Goal: Task Accomplishment & Management: Use online tool/utility

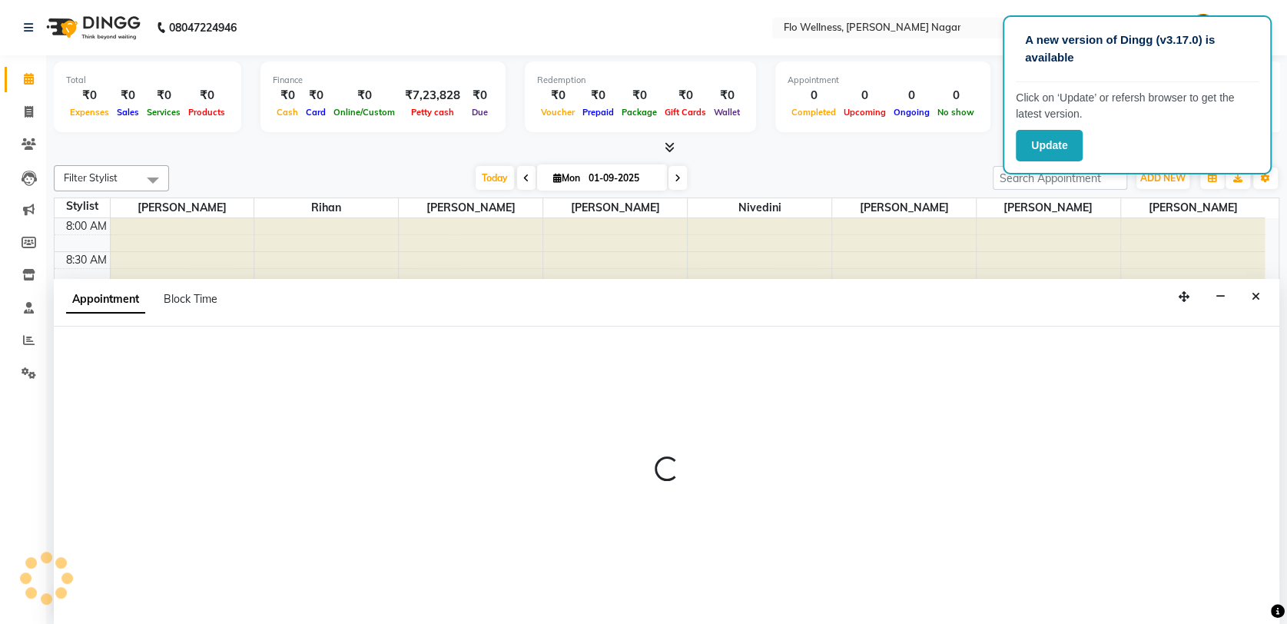
scroll to position [1, 0]
select select "89614"
select select "660"
select select "tentative"
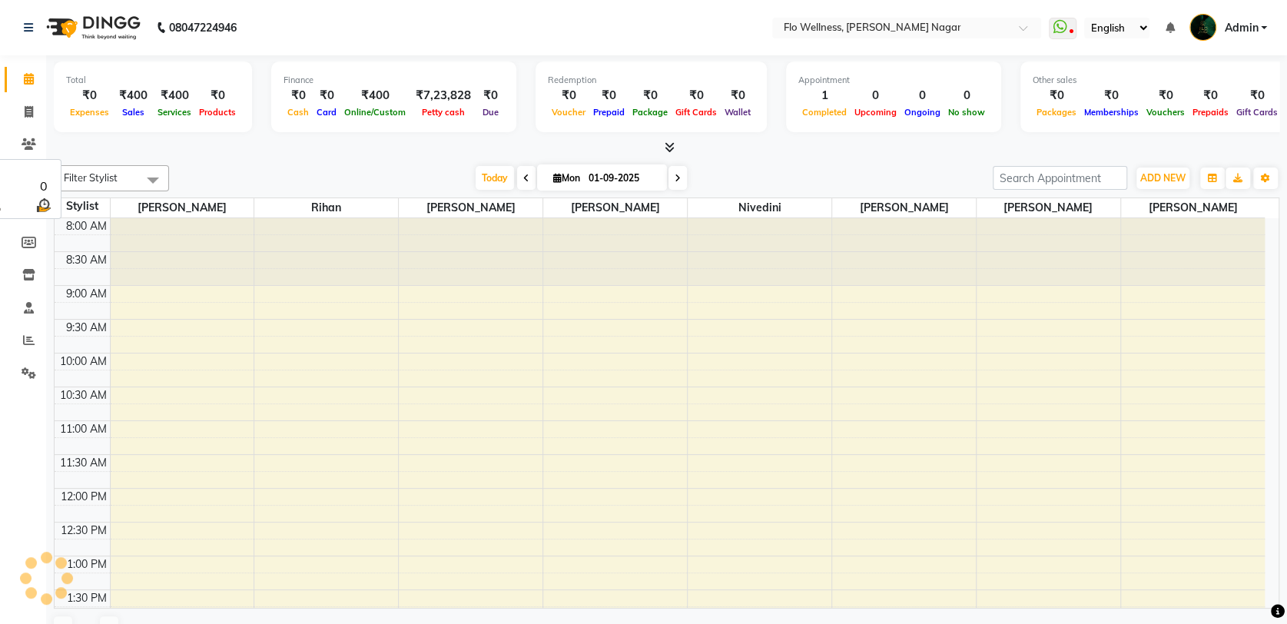
scroll to position [404, 0]
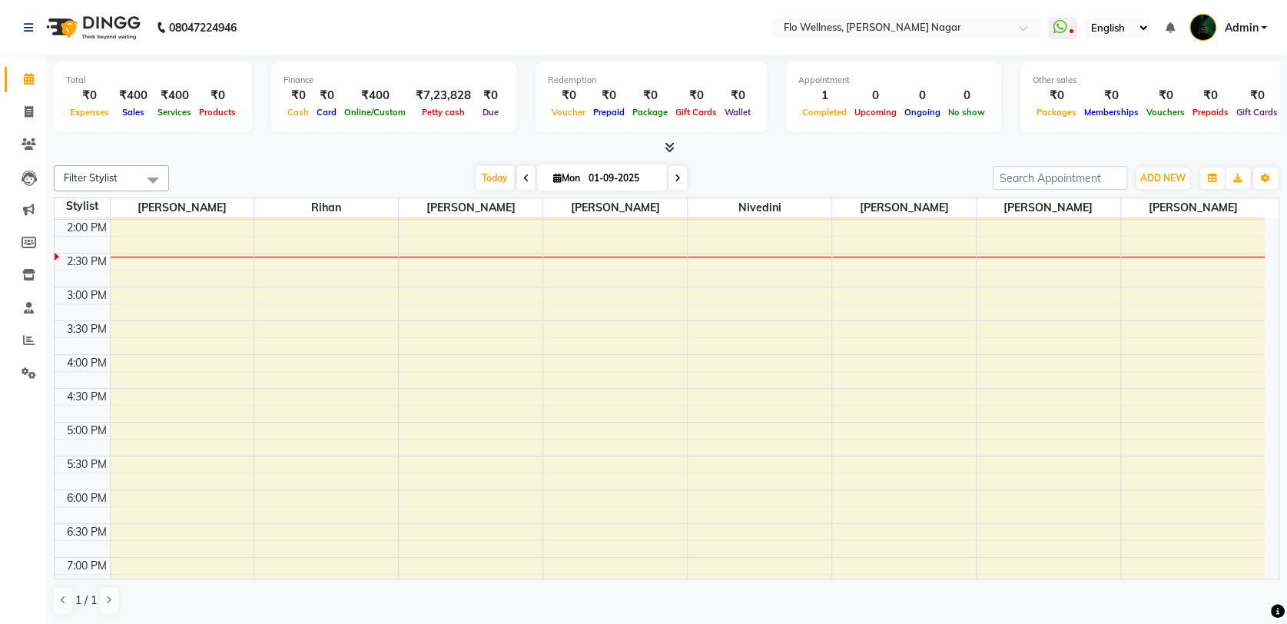
click at [1253, 28] on span "Admin" at bounding box center [1241, 28] width 34 height 16
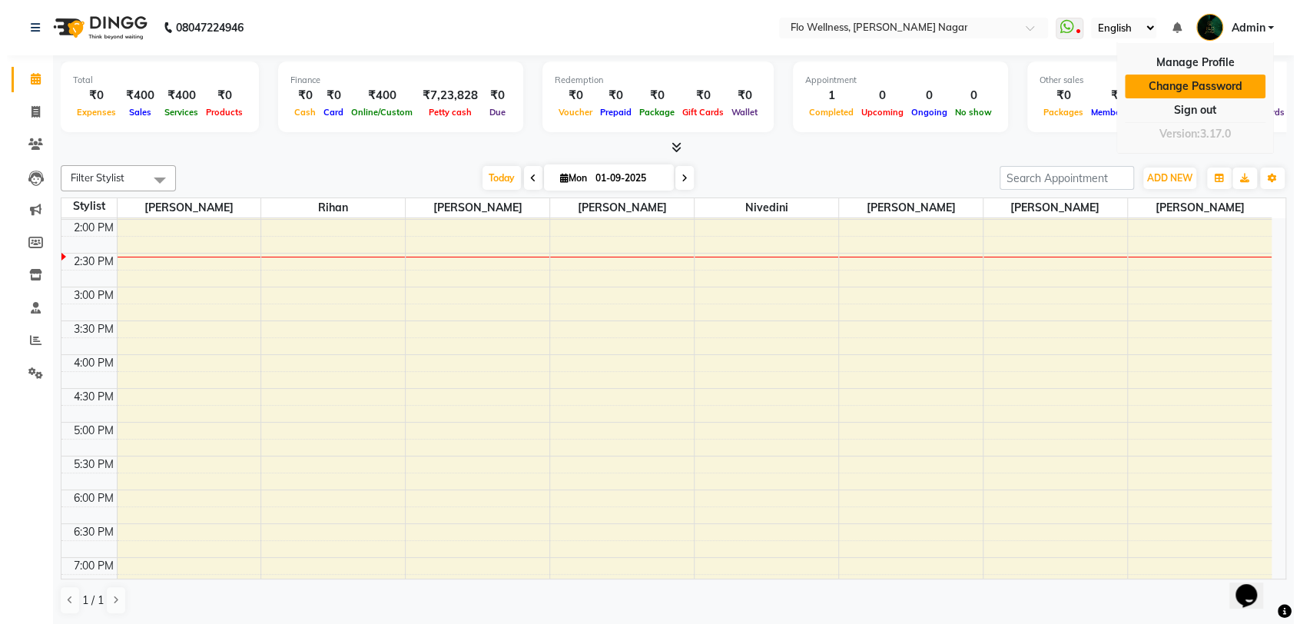
scroll to position [0, 0]
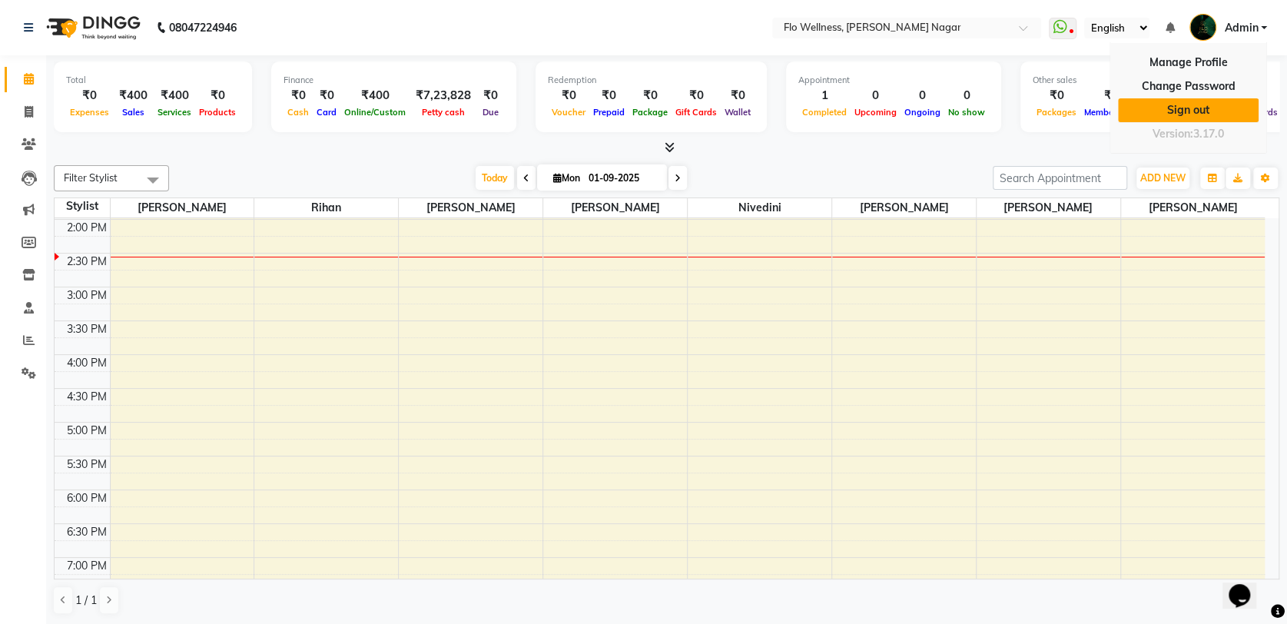
click at [1201, 106] on link "Sign out" at bounding box center [1188, 110] width 141 height 24
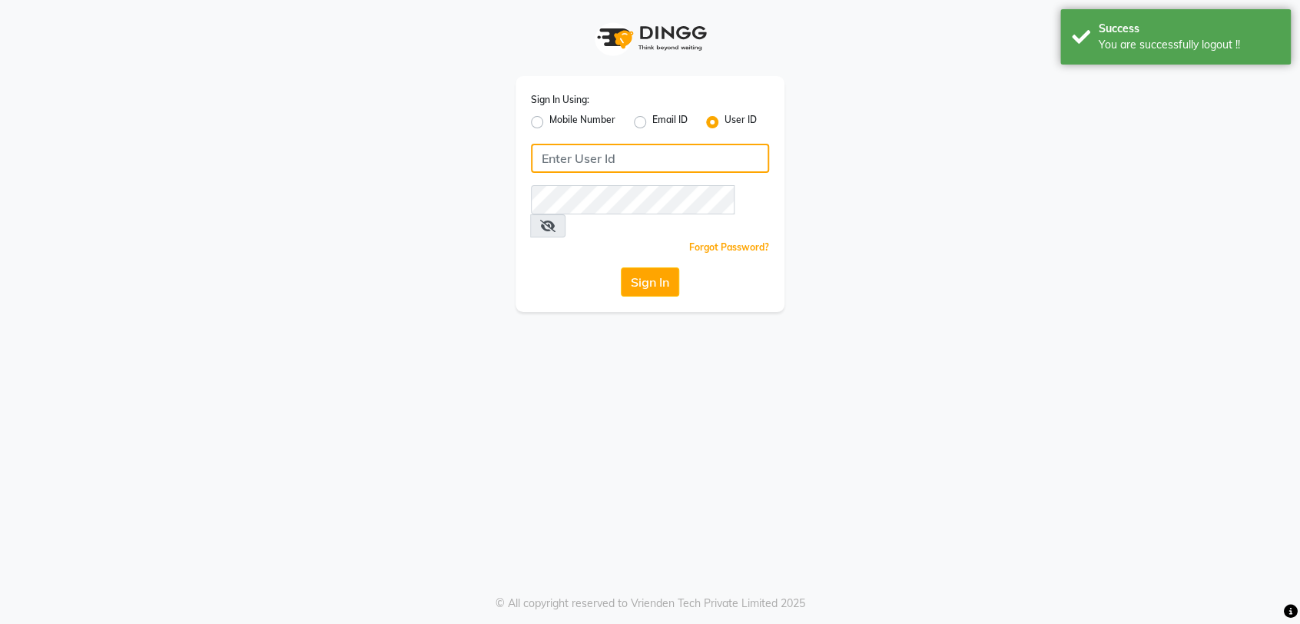
type input "9740042021"
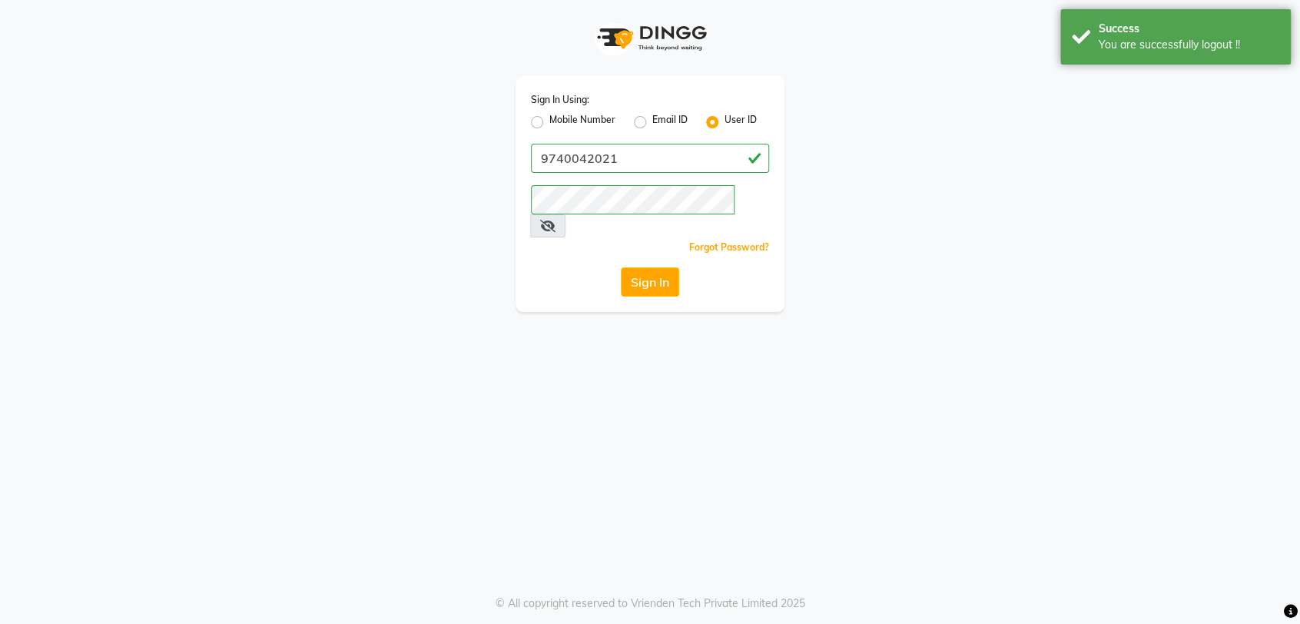
click at [555, 220] on icon at bounding box center [547, 226] width 15 height 12
